Goal: Task Accomplishment & Management: Manage account settings

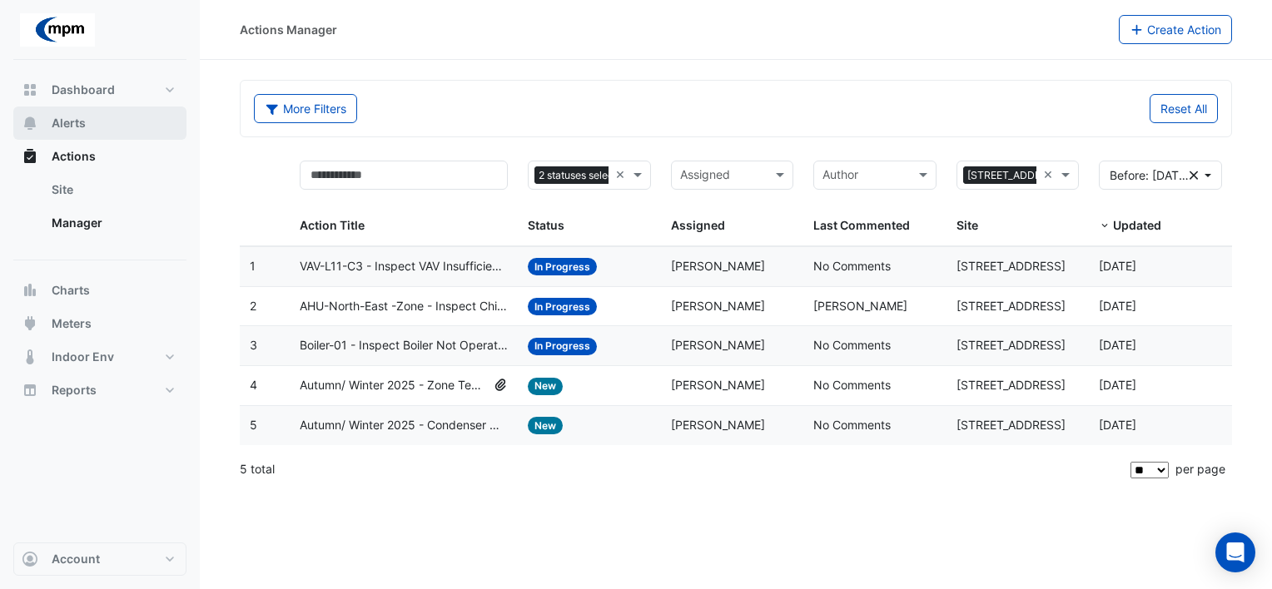
click at [81, 123] on span "Alerts" at bounding box center [69, 123] width 34 height 17
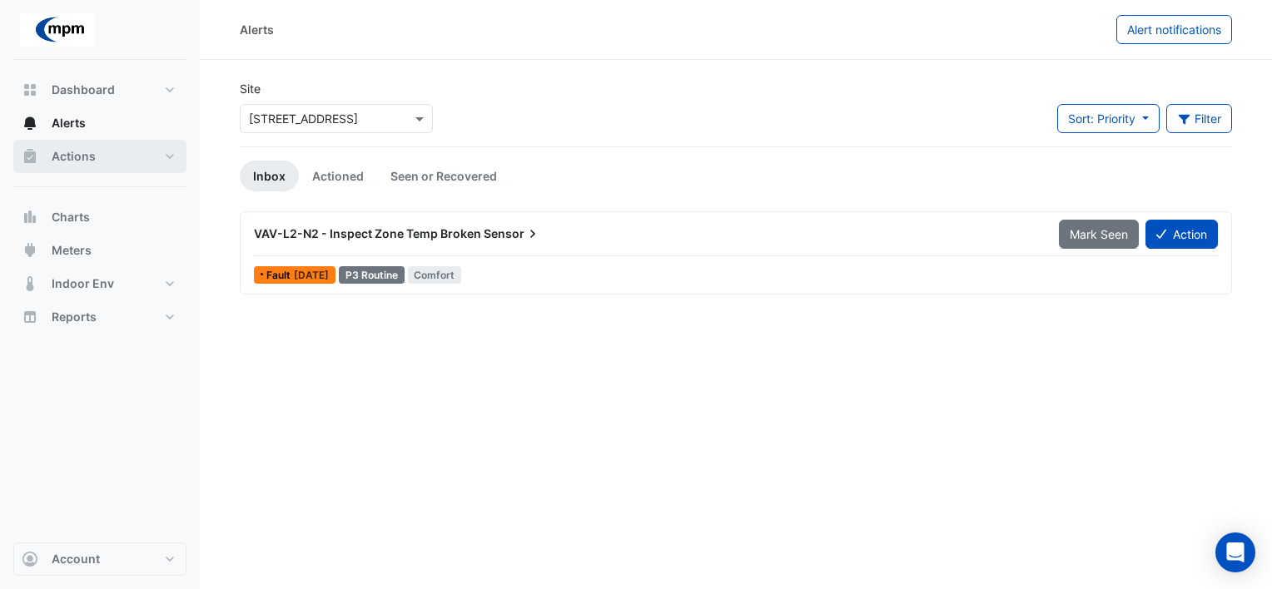
click at [114, 156] on button "Actions" at bounding box center [99, 156] width 173 height 33
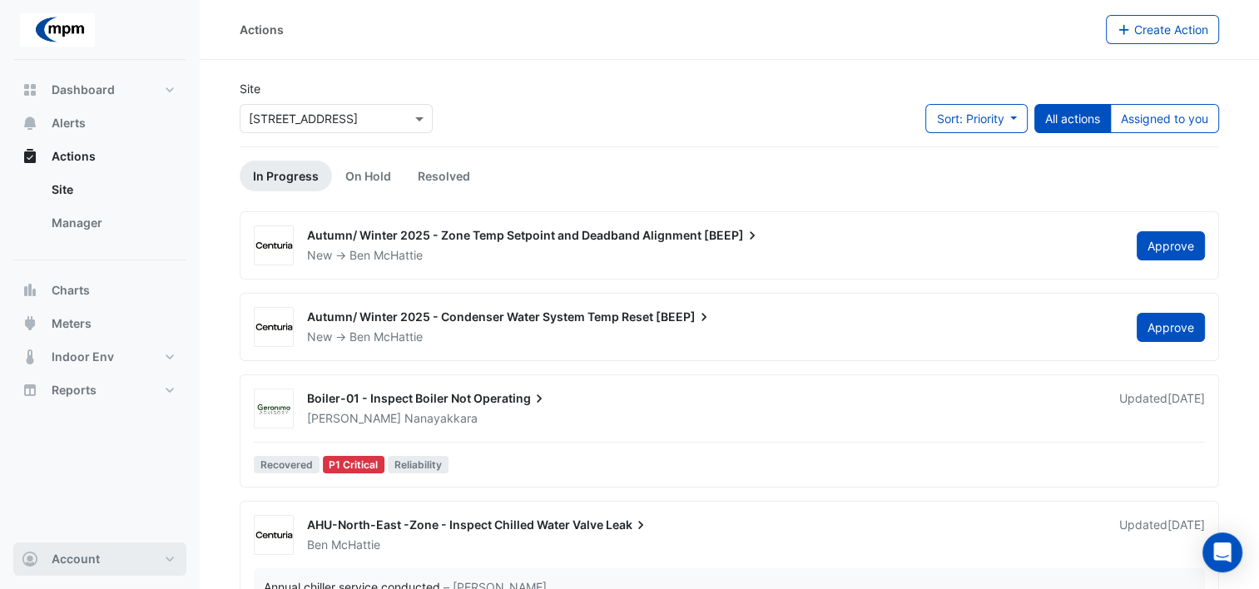
click at [136, 556] on button "Account" at bounding box center [99, 559] width 173 height 33
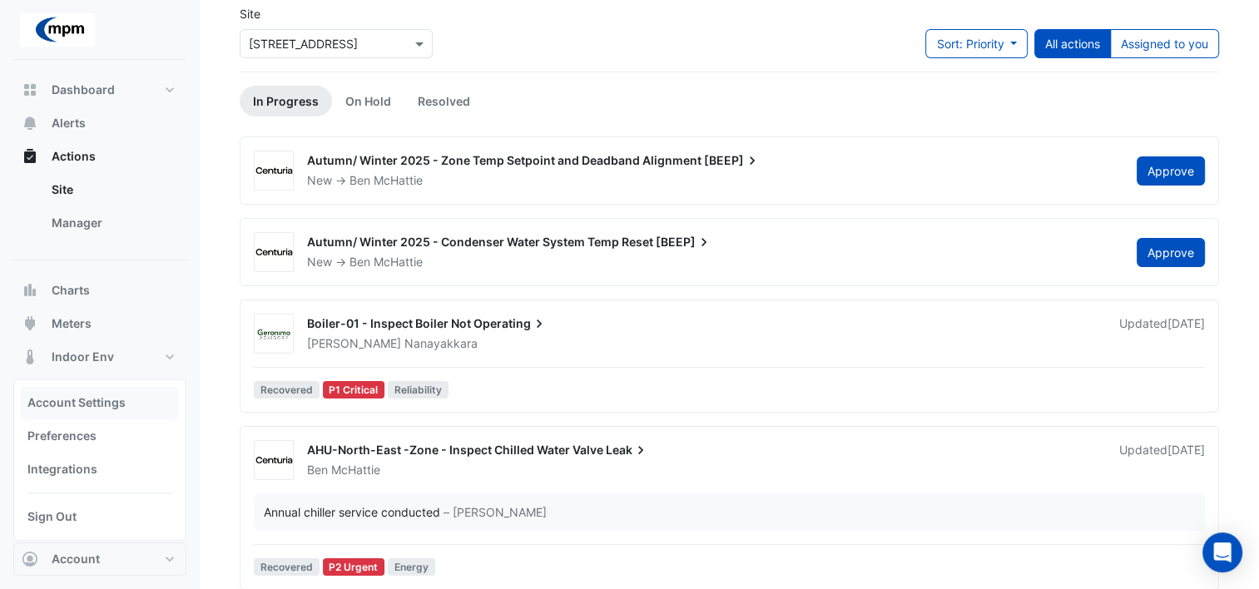
click at [97, 403] on link "Account Settings" at bounding box center [100, 402] width 158 height 33
